Goal: Transaction & Acquisition: Purchase product/service

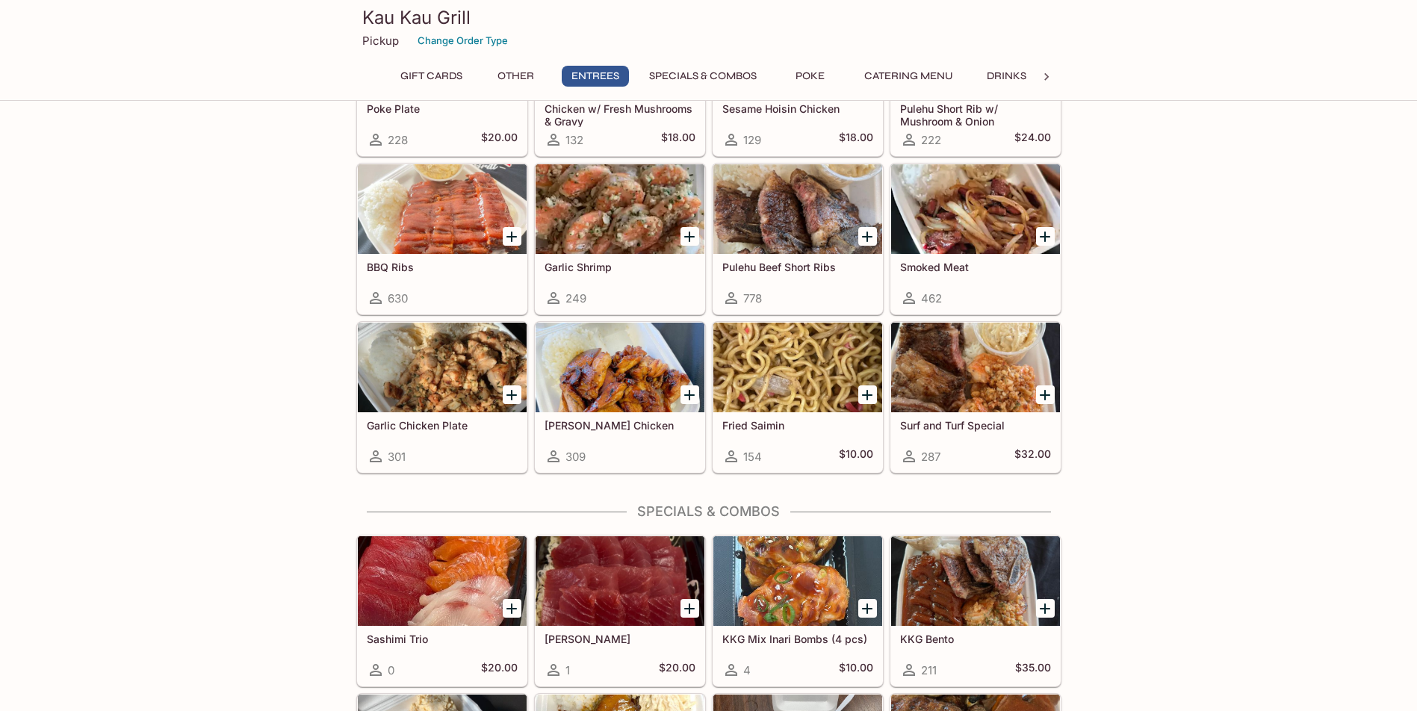
scroll to position [971, 0]
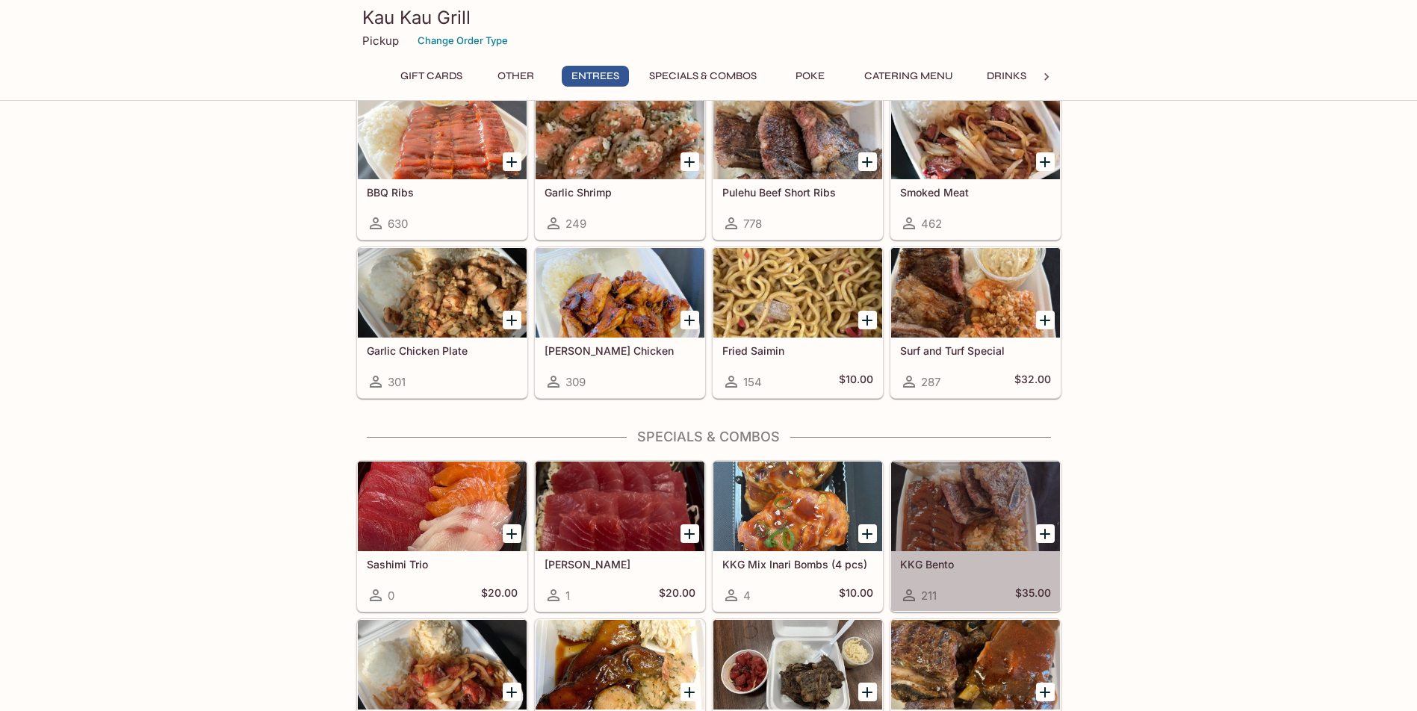
click at [952, 533] on div at bounding box center [975, 507] width 169 height 90
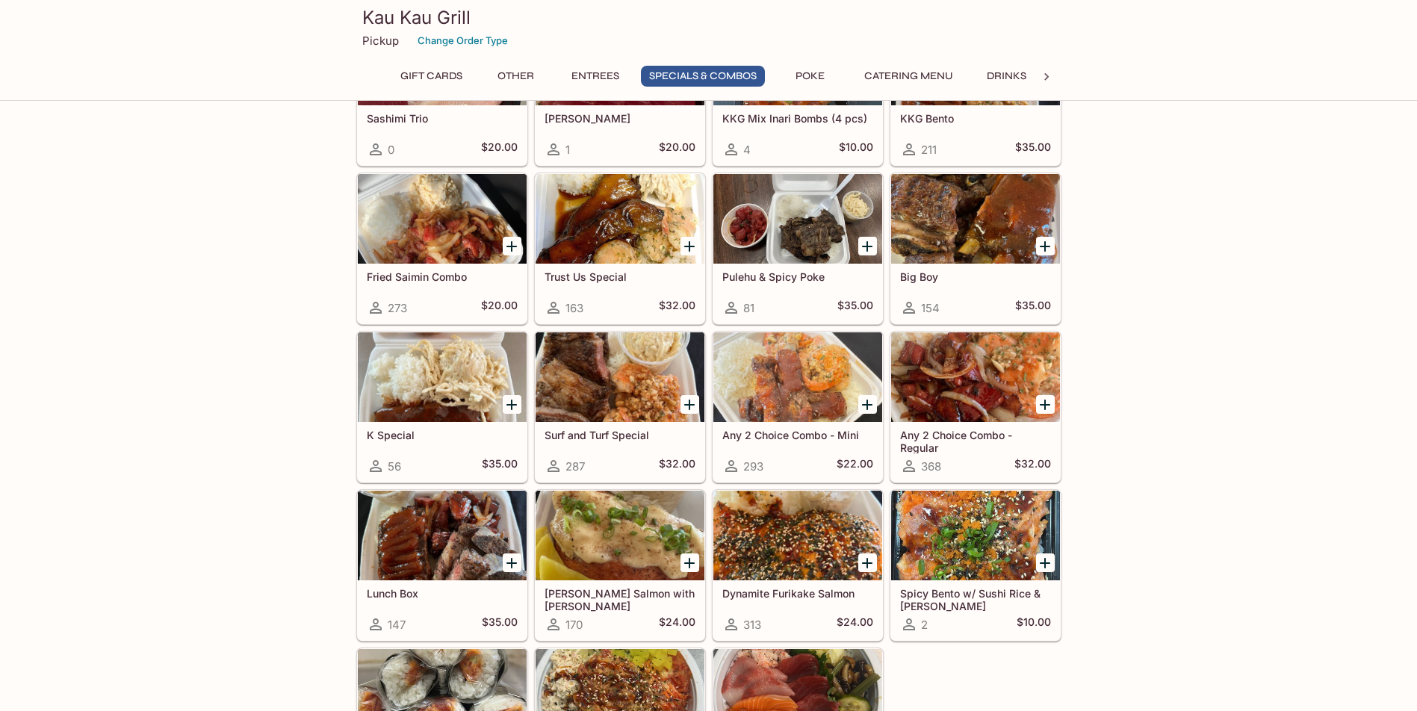
scroll to position [1491, 0]
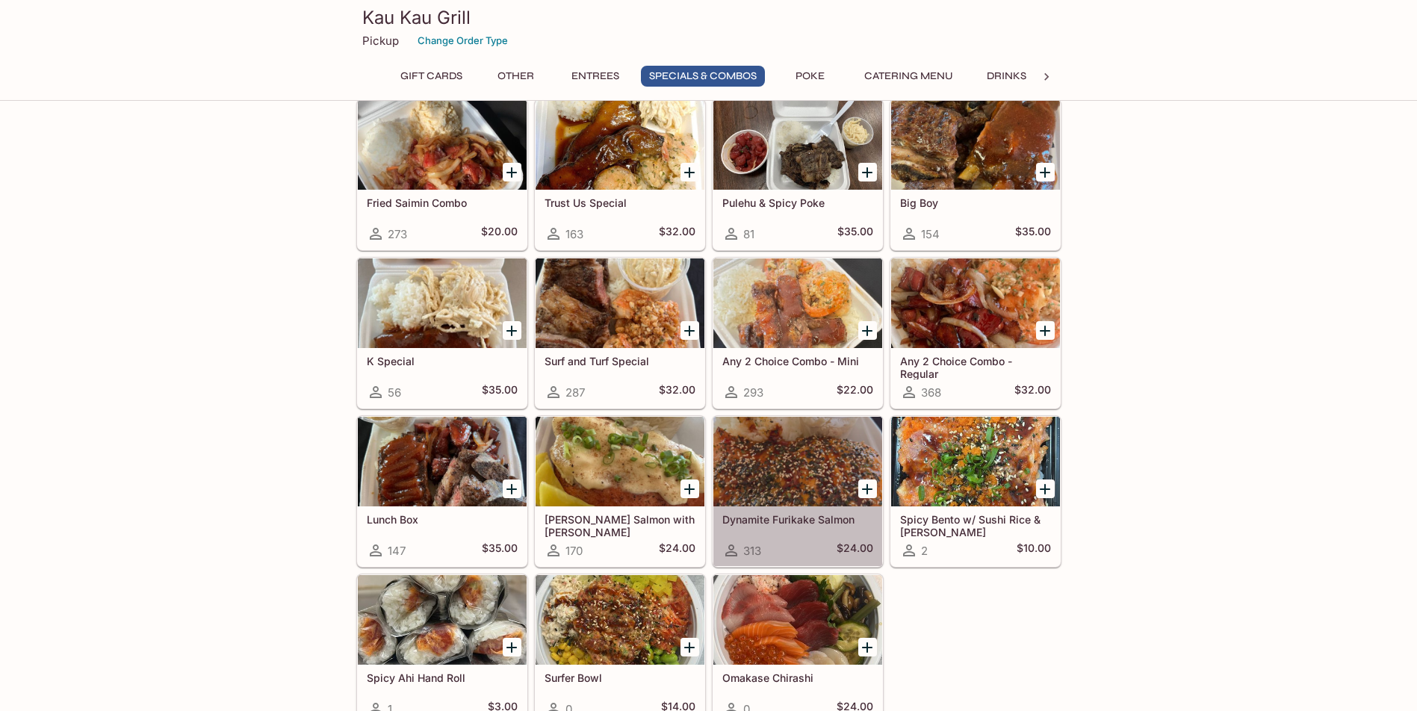
click at [785, 448] on div at bounding box center [797, 462] width 169 height 90
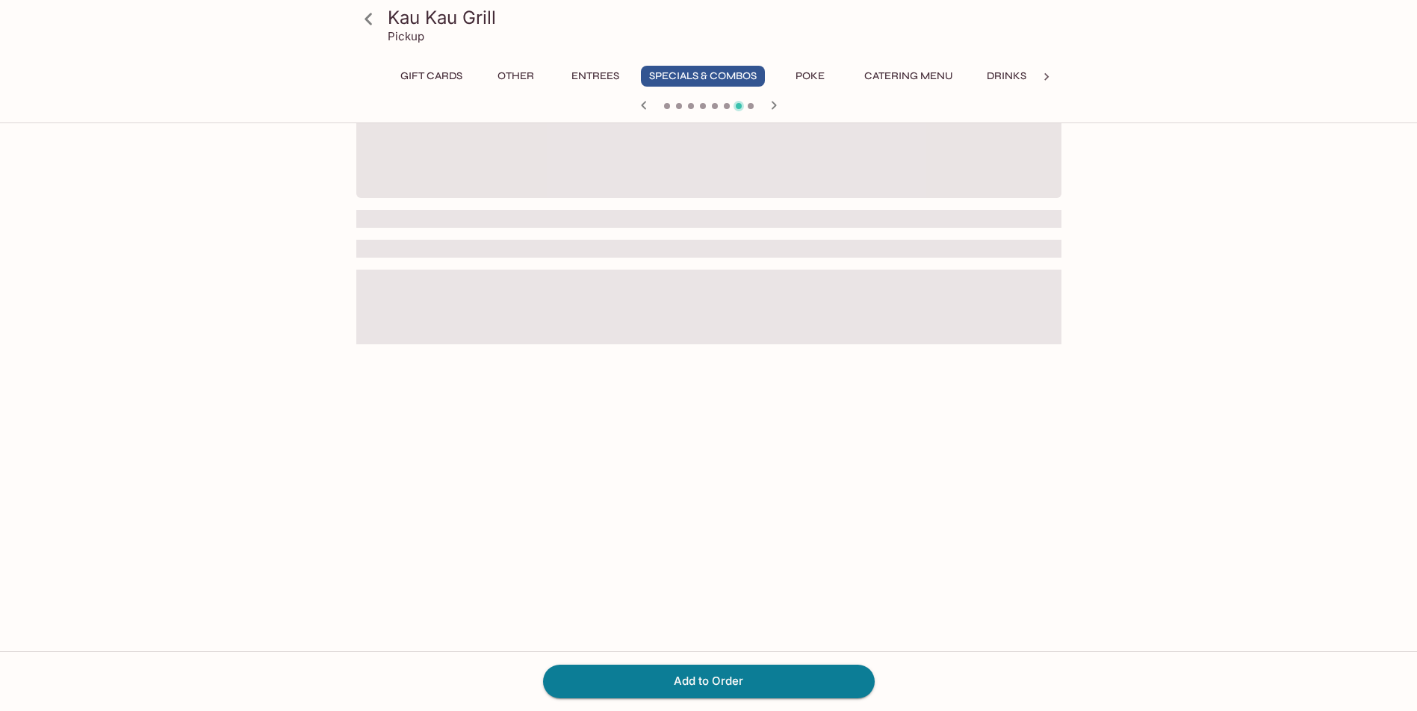
scroll to position [129, 0]
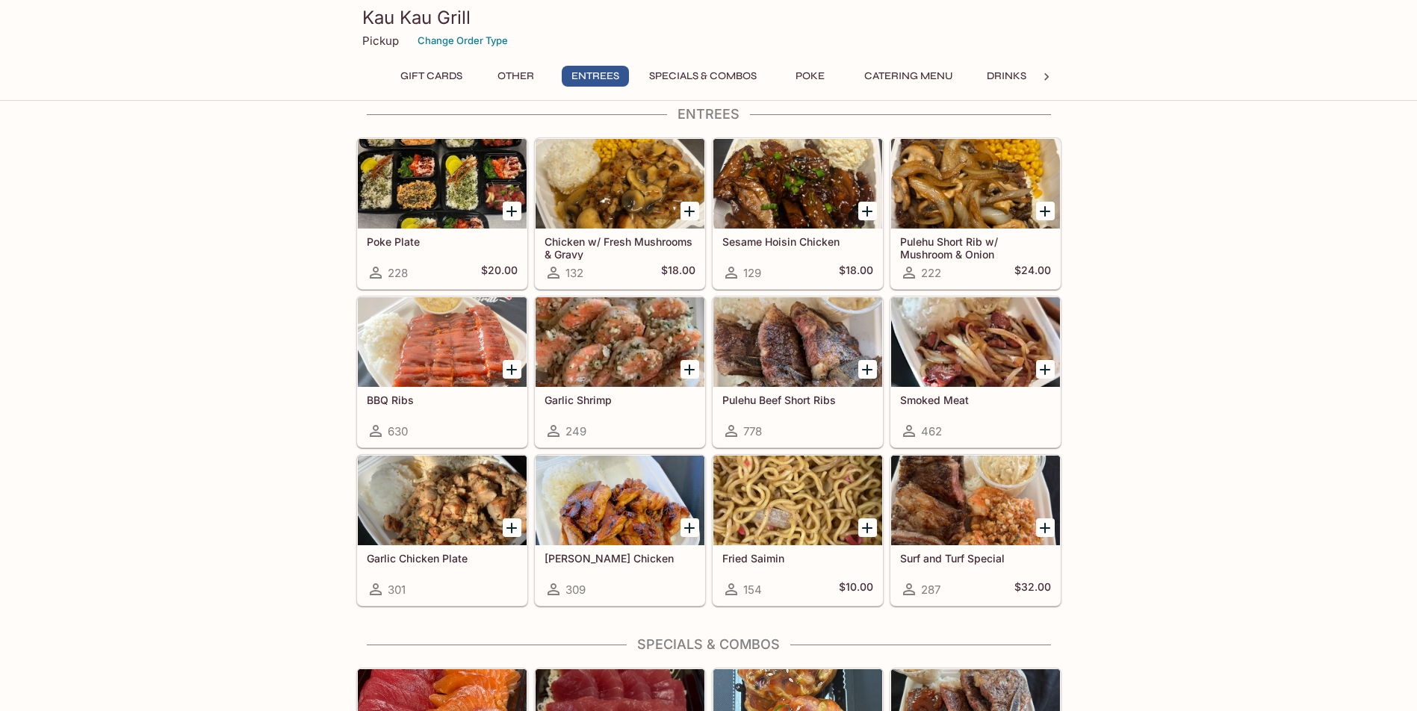
scroll to position [689, 0]
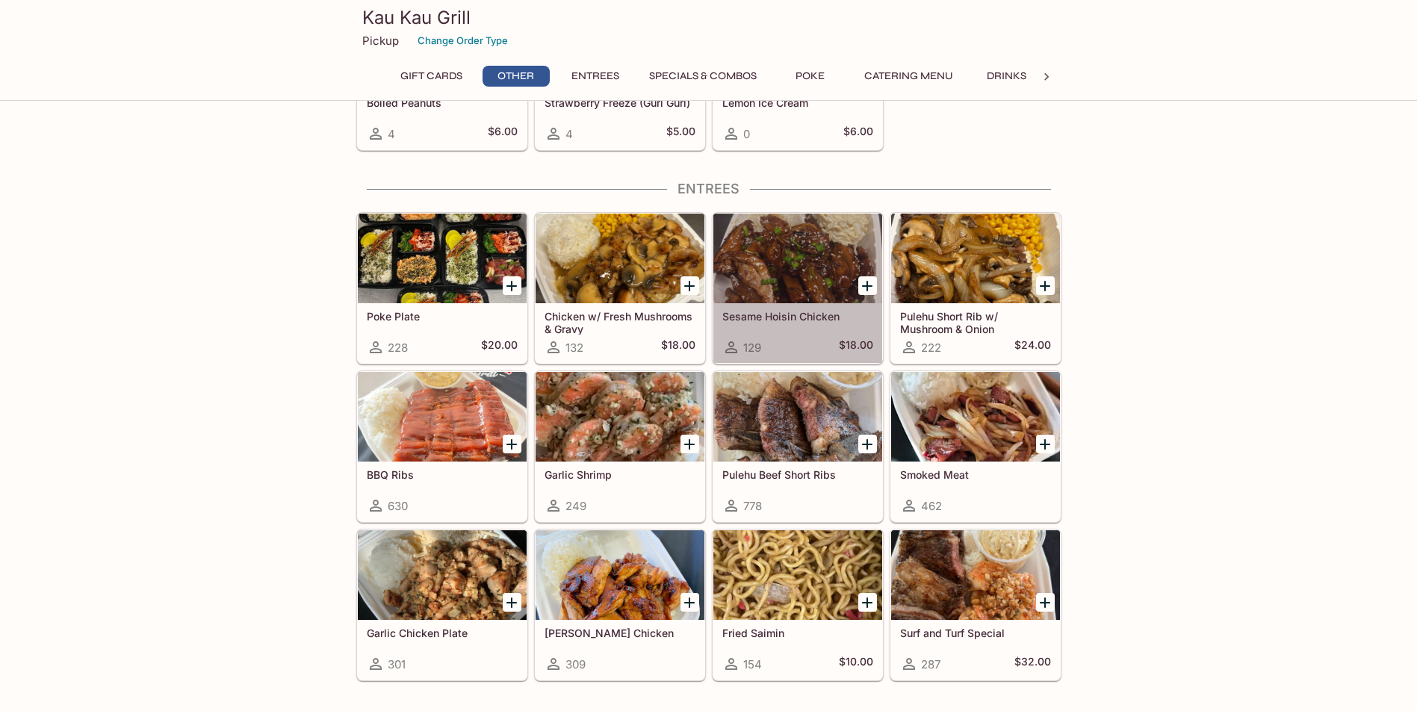
click at [793, 240] on div at bounding box center [797, 259] width 169 height 90
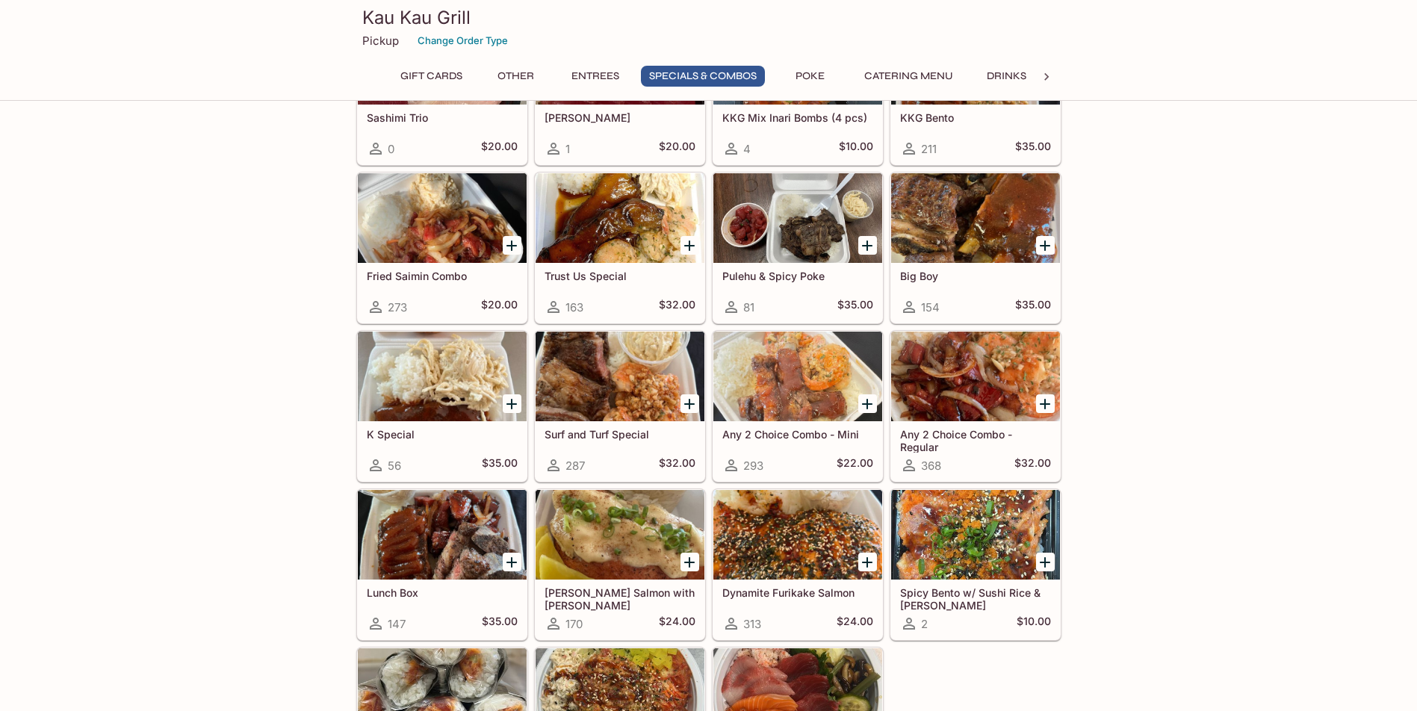
scroll to position [1492, 0]
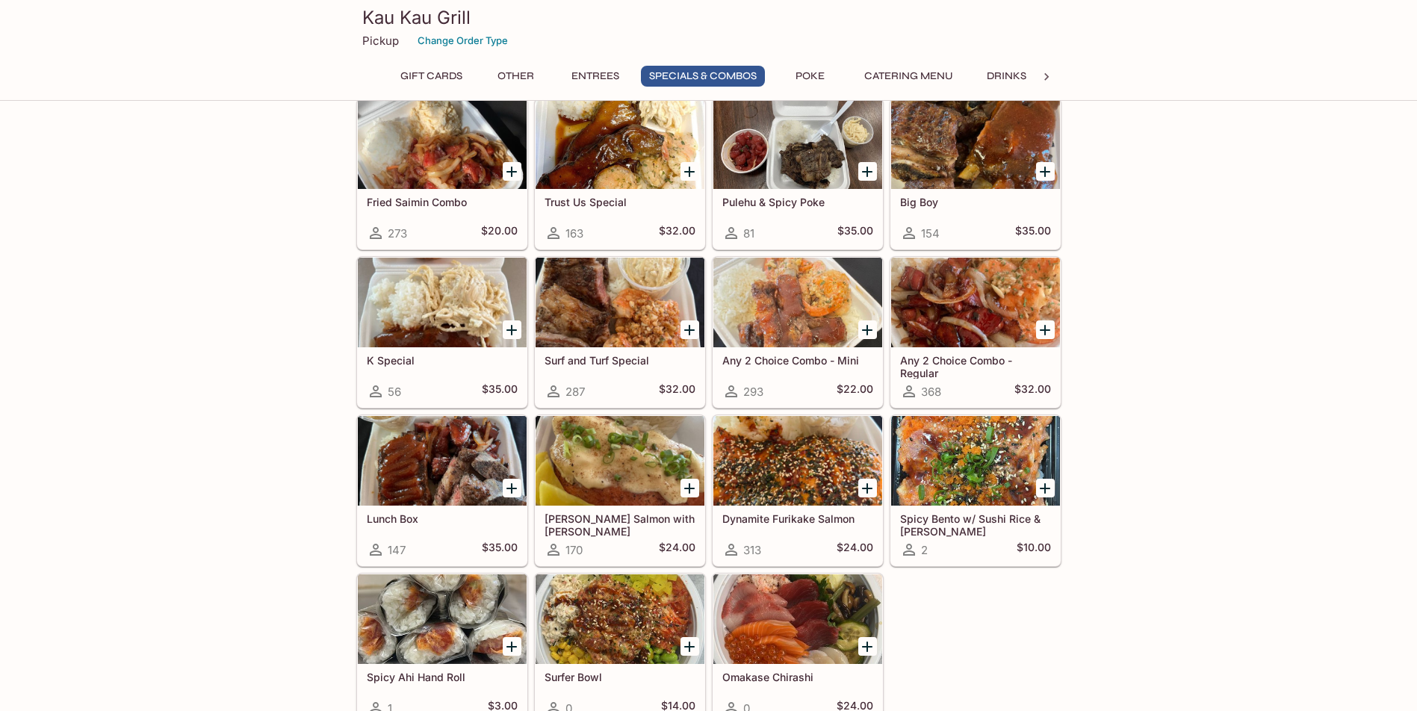
drag, startPoint x: 743, startPoint y: 462, endPoint x: 750, endPoint y: 457, distance: 9.1
click at [750, 457] on div at bounding box center [797, 461] width 169 height 90
